Goal: Navigation & Orientation: Find specific page/section

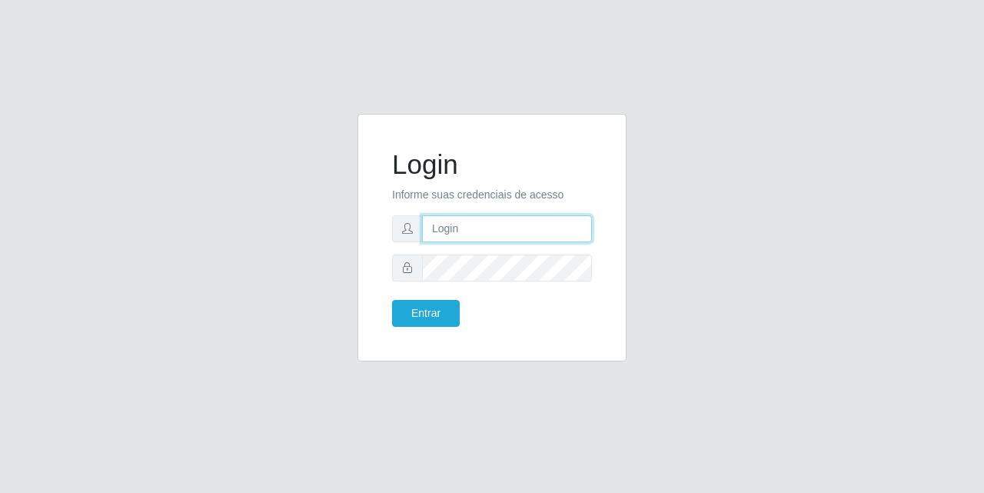
click at [461, 221] on input "text" at bounding box center [507, 228] width 170 height 27
type input "[EMAIL_ADDRESS][DOMAIN_NAME]"
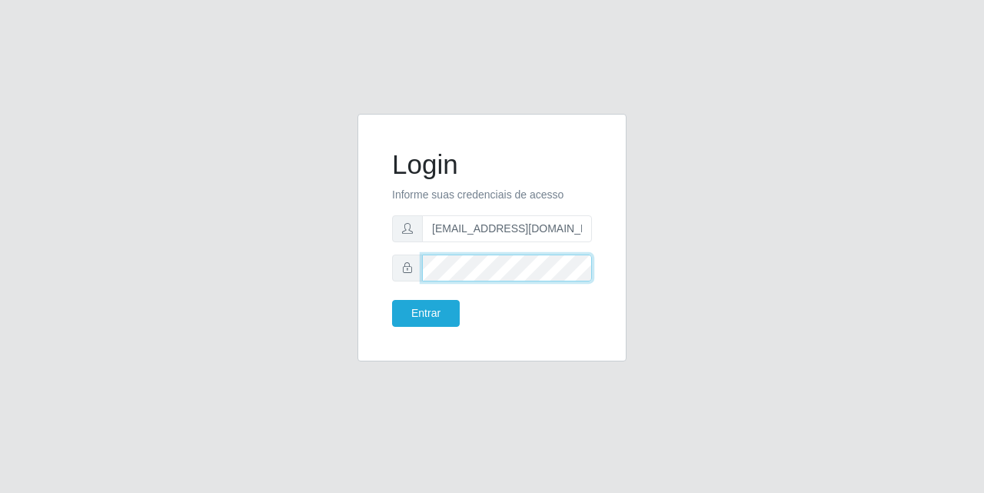
click at [392, 300] on button "Entrar" at bounding box center [426, 313] width 68 height 27
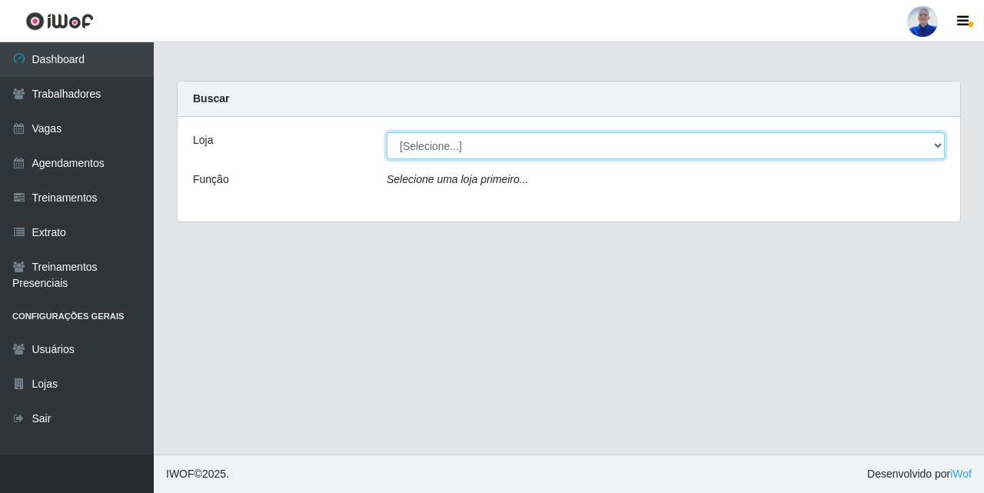
click at [425, 152] on select "[Selecione...] Supermercado São Sebastião - Unidade Camalaú" at bounding box center [666, 145] width 558 height 27
select select "165"
click at [387, 132] on select "[Selecione...] Supermercado São Sebastião - Unidade Camalaú" at bounding box center [666, 145] width 558 height 27
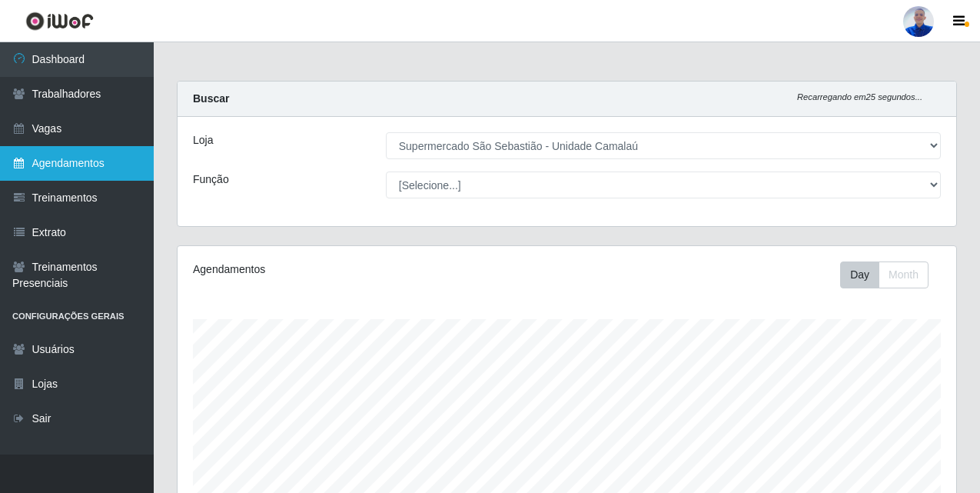
click at [61, 162] on link "Agendamentos" at bounding box center [77, 163] width 154 height 35
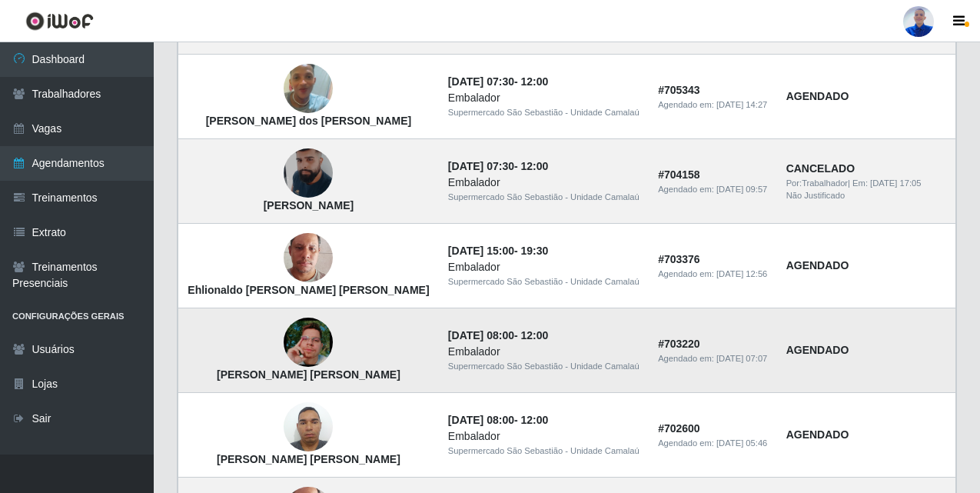
scroll to position [1112, 0]
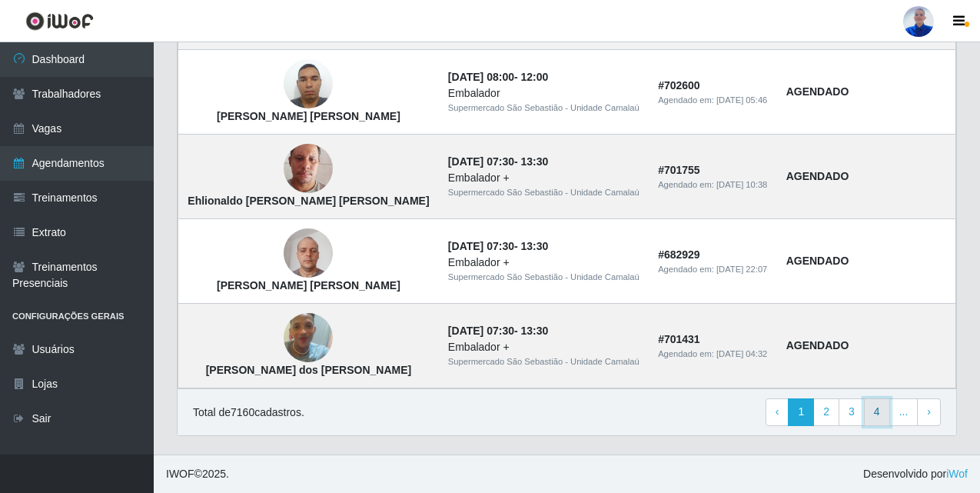
click at [882, 417] on link "4" at bounding box center [877, 412] width 26 height 28
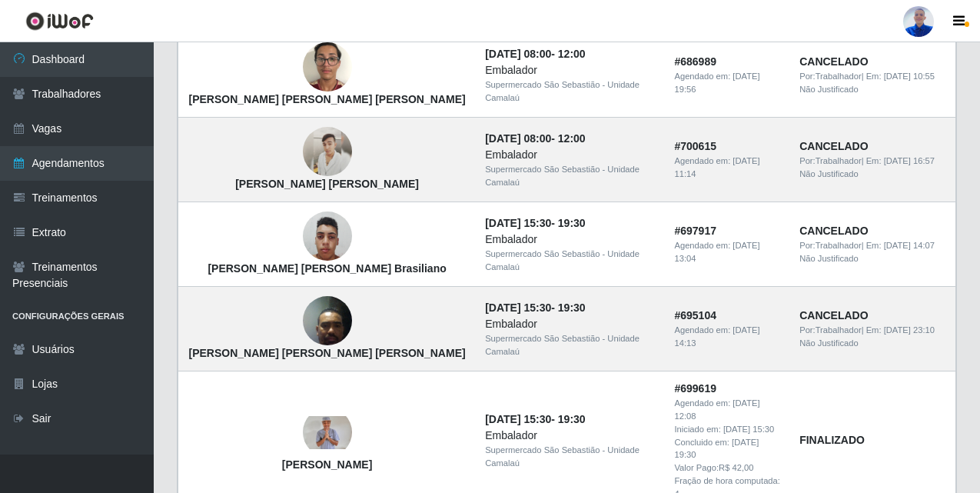
scroll to position [1375, 0]
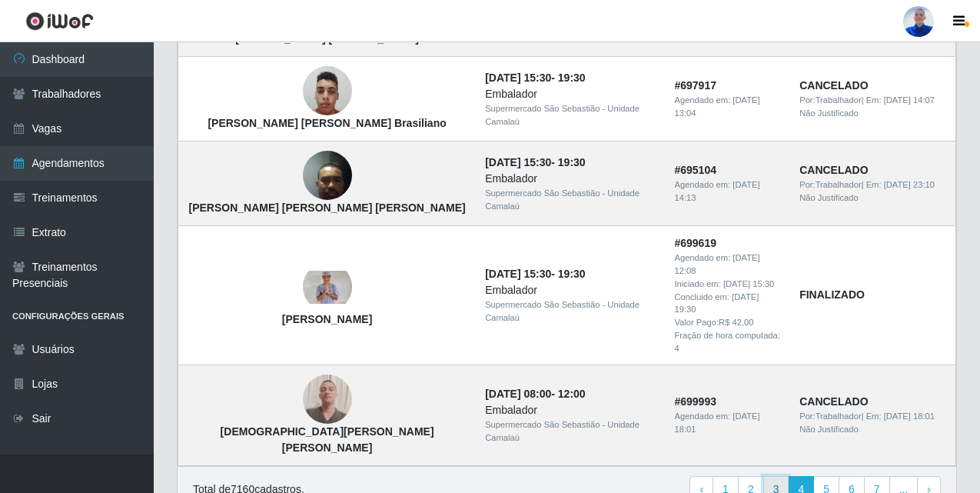
click at [774, 476] on link "3" at bounding box center [776, 490] width 26 height 28
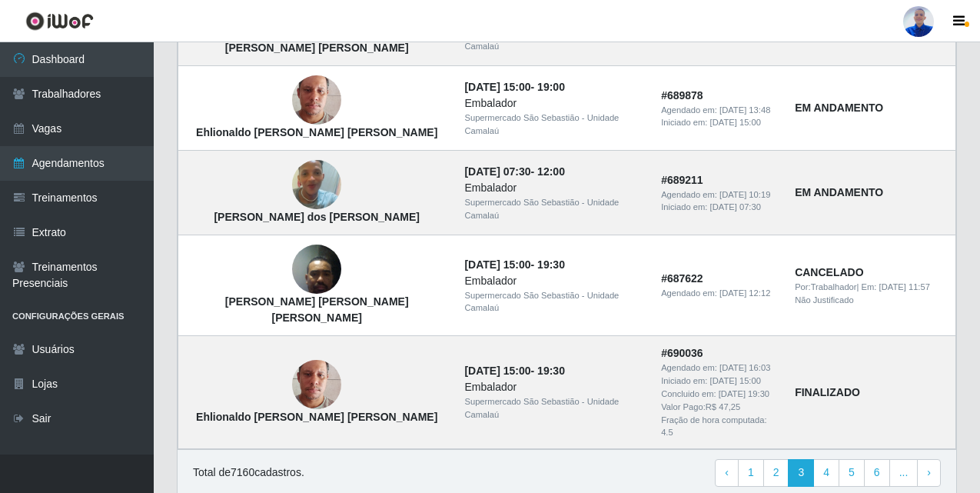
scroll to position [897, 0]
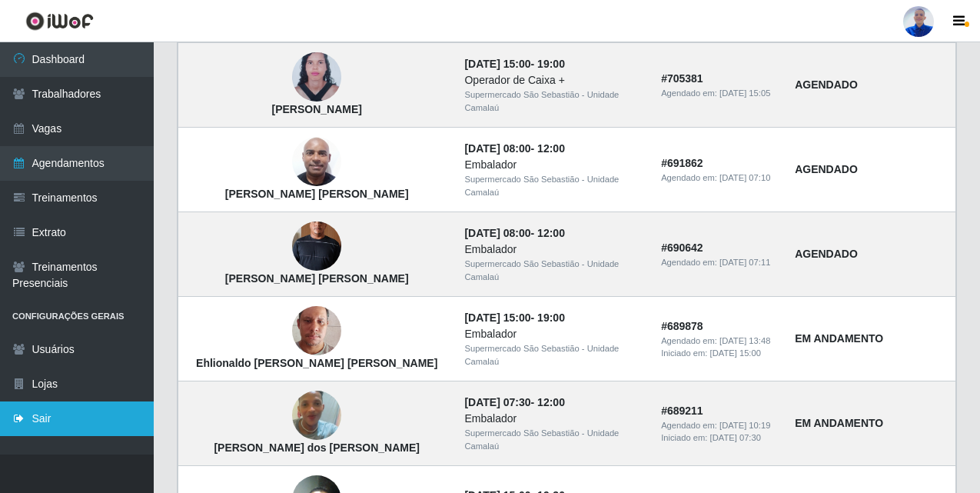
click at [18, 426] on link "Sair" at bounding box center [77, 418] width 154 height 35
